Goal: Check status: Check status

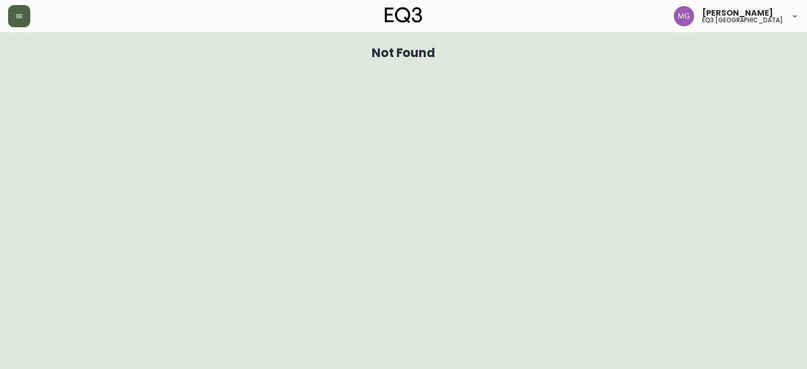
click at [24, 15] on button "button" at bounding box center [19, 16] width 22 height 22
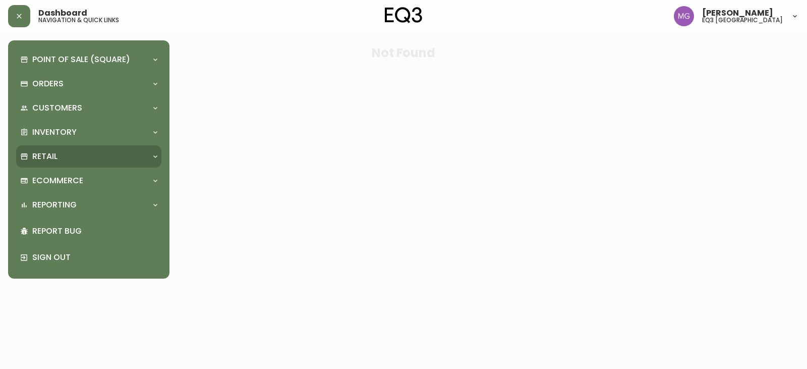
click at [68, 157] on div "Retail" at bounding box center [83, 156] width 127 height 11
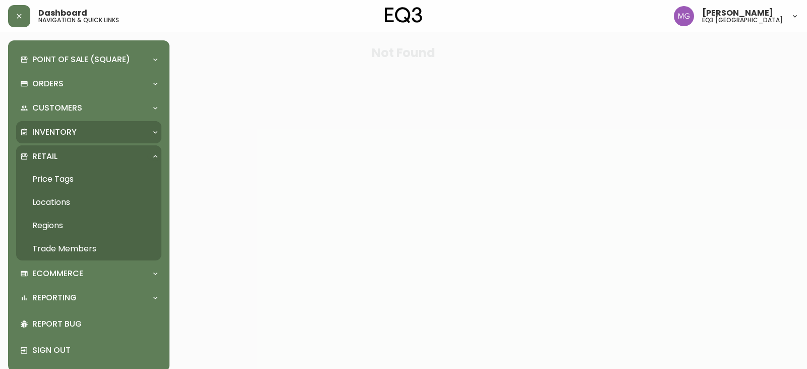
click at [71, 134] on p "Inventory" at bounding box center [54, 132] width 44 height 11
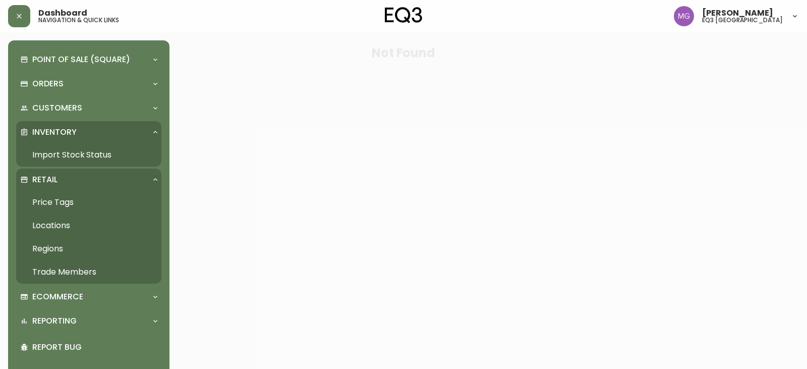
click at [99, 151] on link "Import Stock Status" at bounding box center [88, 154] width 145 height 23
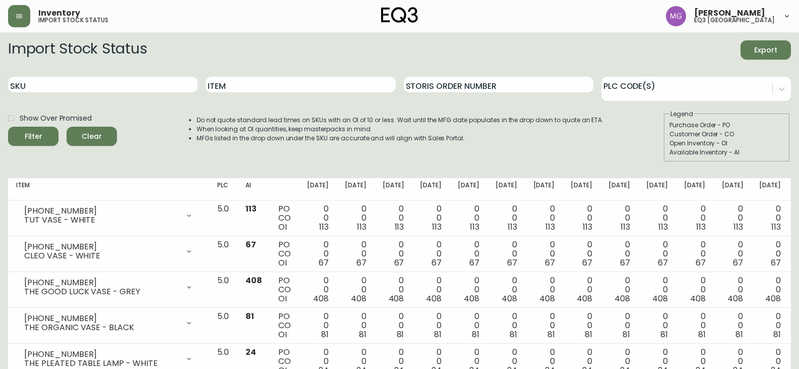
click at [142, 94] on div "SKU" at bounding box center [103, 85] width 190 height 33
click at [144, 90] on input "SKU" at bounding box center [103, 85] width 190 height 16
click at [146, 87] on input "SKU" at bounding box center [103, 85] width 190 height 16
paste input "[PHONE_NUMBER]"
type input "[PHONE_NUMBER]"
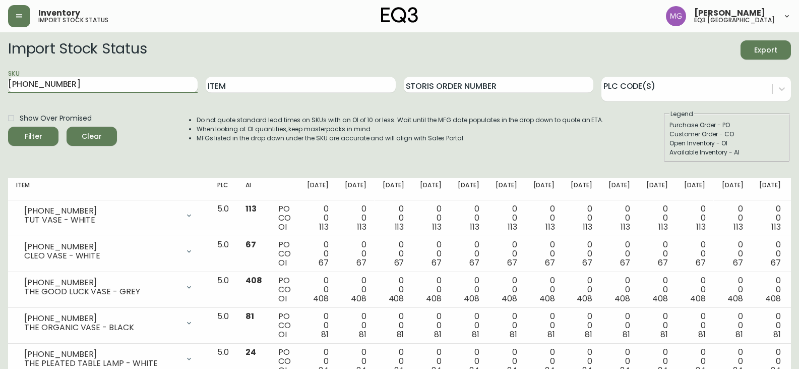
click at [8, 127] on button "Filter" at bounding box center [33, 136] width 50 height 19
